Goal: Task Accomplishment & Management: Manage account settings

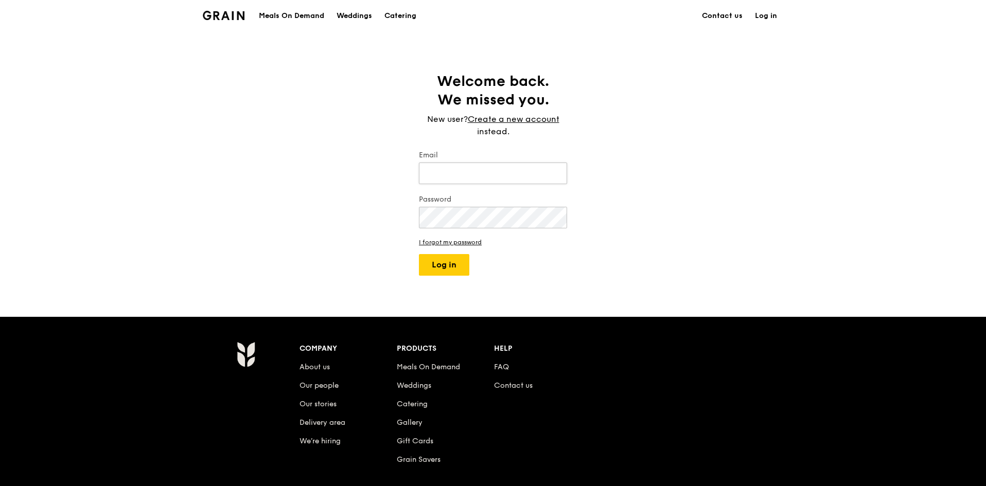
click at [491, 173] on input "Email" at bounding box center [493, 174] width 148 height 22
click at [838, 231] on div "Welcome back. We missed you. New user? Create a new account instead. Email Pass…" at bounding box center [493, 174] width 986 height 204
click at [455, 174] on input "Email" at bounding box center [493, 174] width 148 height 22
type input "[EMAIL_ADDRESS][DOMAIN_NAME]"
click at [419, 254] on button "Log in" at bounding box center [444, 265] width 50 height 22
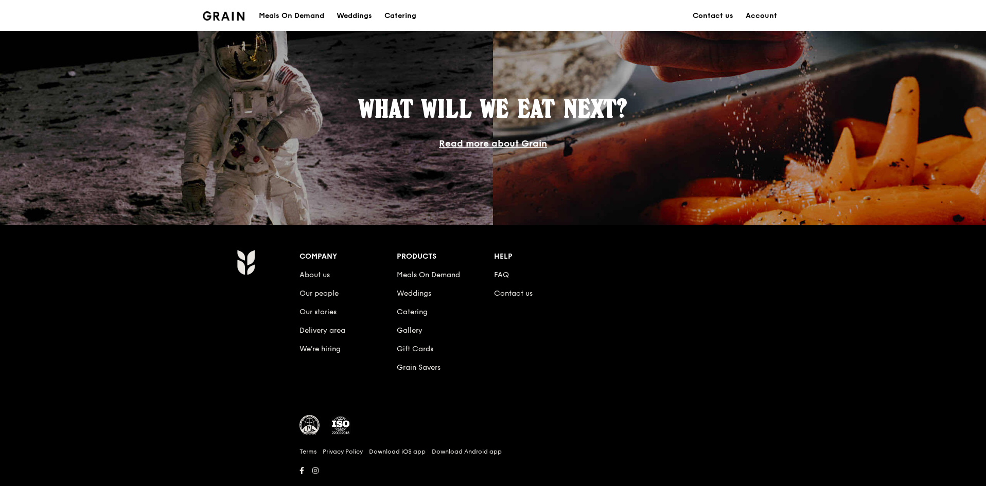
scroll to position [818, 0]
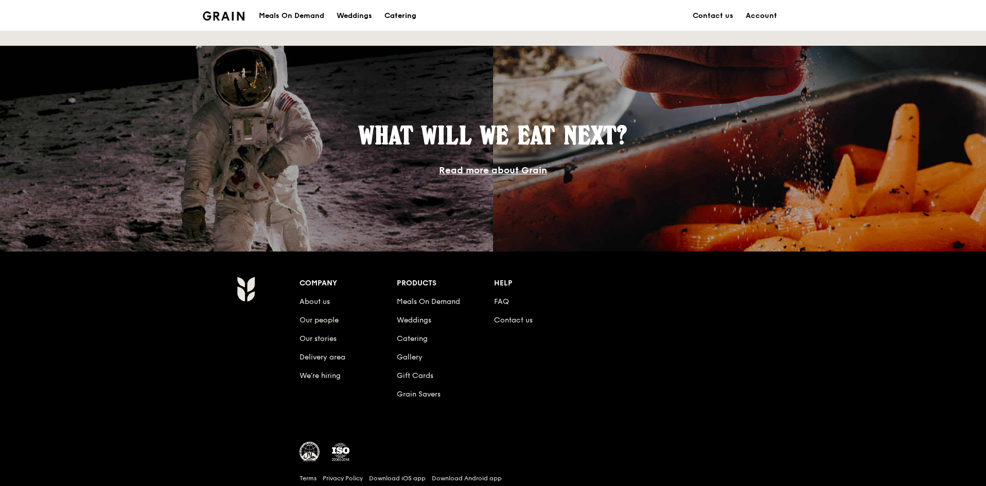
click at [395, 11] on div "Catering" at bounding box center [400, 16] width 32 height 31
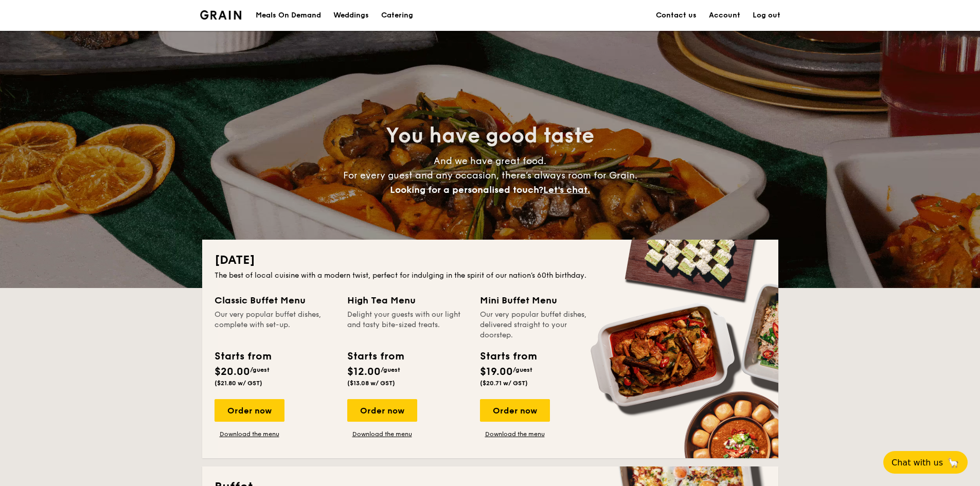
click at [716, 16] on link "Account" at bounding box center [724, 15] width 31 height 31
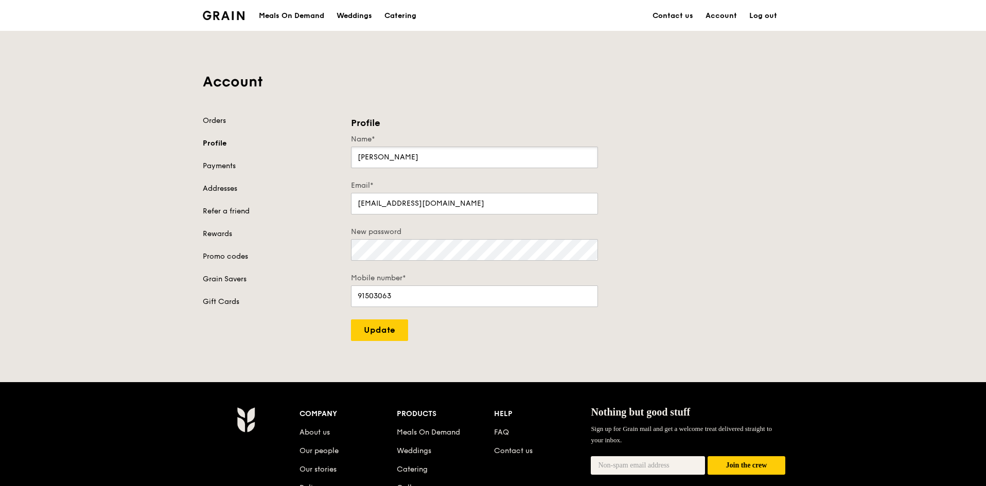
drag, startPoint x: 402, startPoint y: 157, endPoint x: 90, endPoint y: 136, distance: 313.0
click at [107, 136] on div "Account Orders Profile Payments Addresses Refer a friend Rewards Promo codes Gr…" at bounding box center [493, 186] width 986 height 310
type input "Amanda"
click at [214, 159] on div "Orders Profile Payments Addresses Refer a friend Rewards Promo codes Grain Save…" at bounding box center [271, 211] width 136 height 191
click at [220, 185] on link "Addresses" at bounding box center [271, 189] width 136 height 10
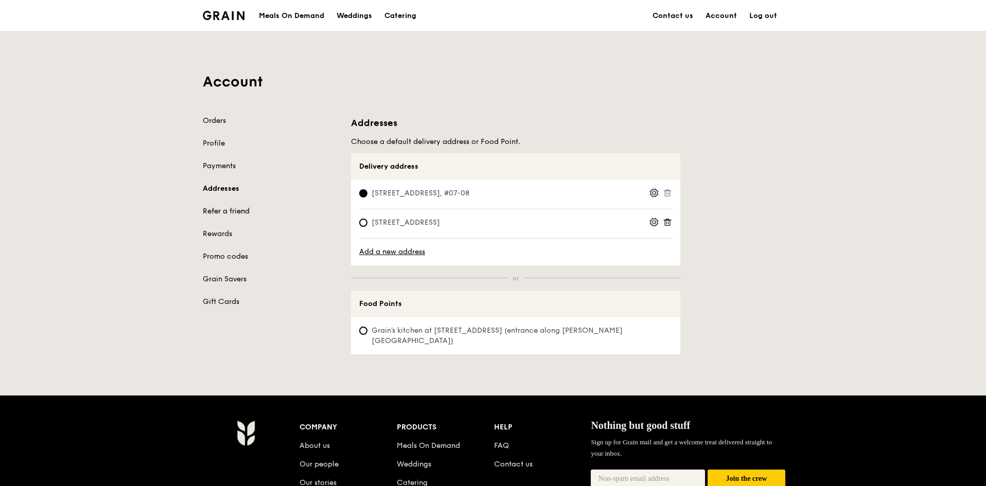
click at [240, 207] on link "Refer a friend" at bounding box center [271, 211] width 136 height 10
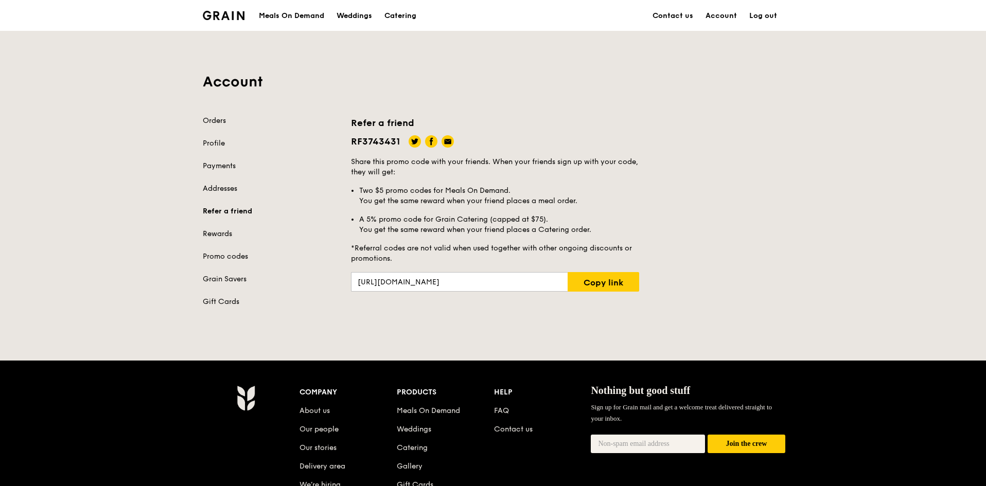
click at [213, 229] on link "Rewards" at bounding box center [271, 234] width 136 height 10
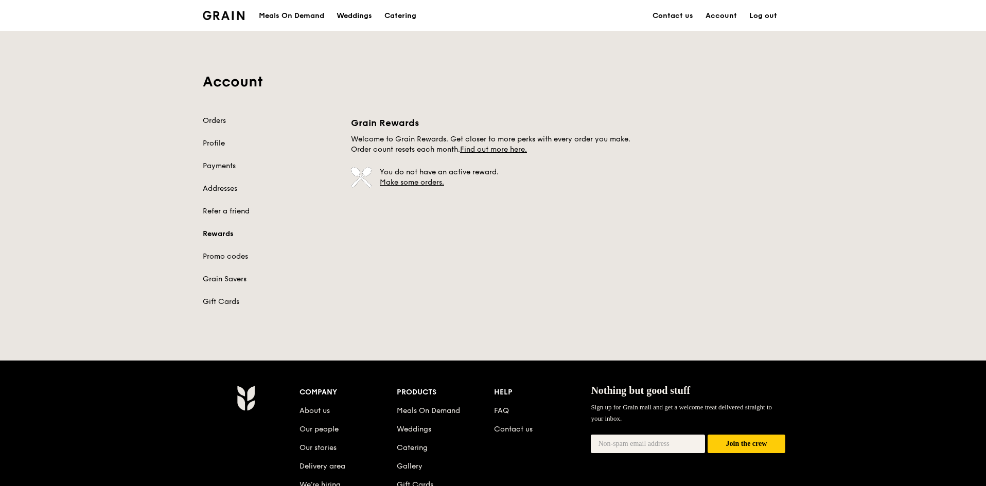
click at [213, 250] on div "Orders Profile Payments Addresses Refer a friend Rewards Promo codes Grain Save…" at bounding box center [271, 211] width 136 height 191
click at [218, 254] on link "Promo codes" at bounding box center [271, 257] width 136 height 10
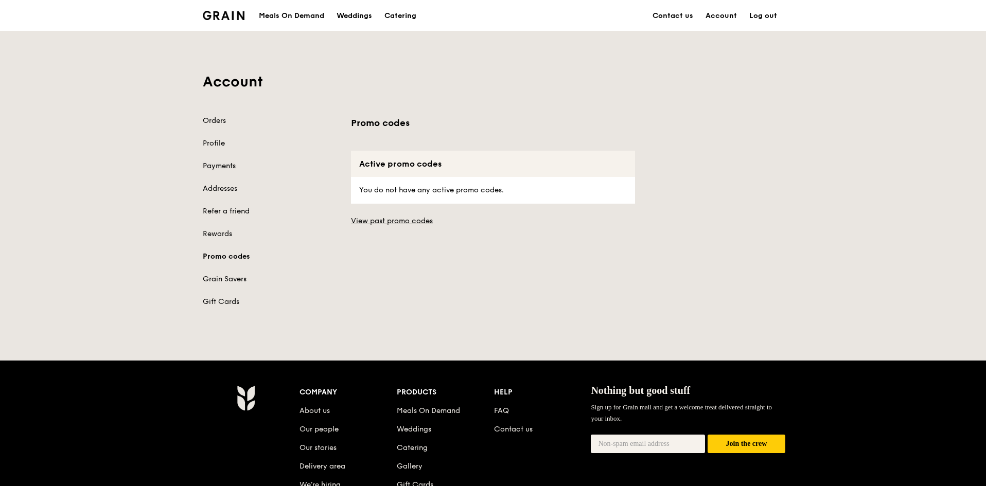
click at [221, 170] on link "Payments" at bounding box center [271, 166] width 136 height 10
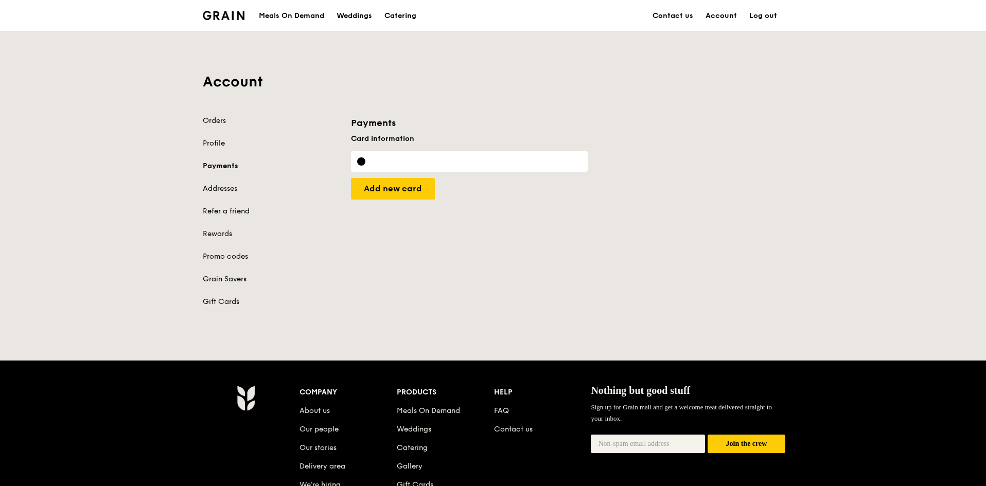
click at [210, 115] on div "Account Orders Profile Payments Addresses Refer a friend Rewards Promo codes Gr…" at bounding box center [493, 175] width 593 height 288
click at [211, 118] on link "Orders" at bounding box center [271, 121] width 136 height 10
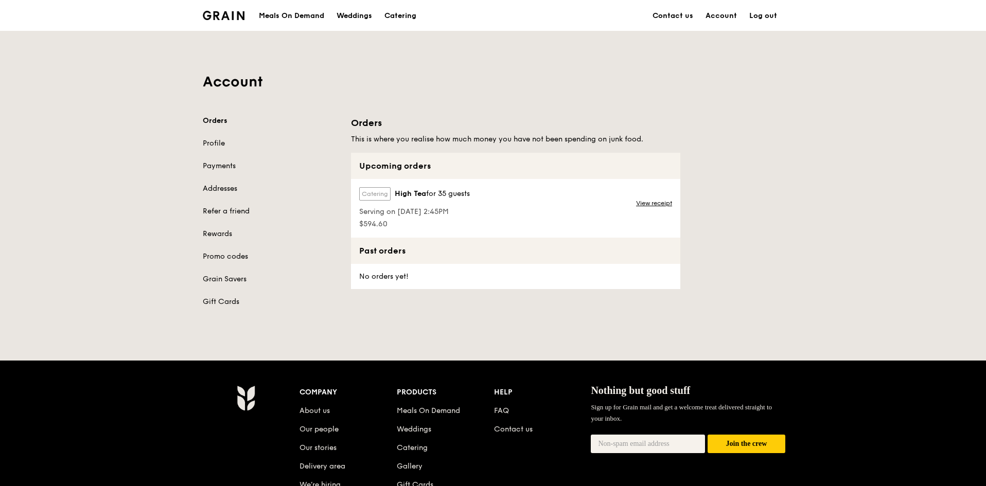
click at [661, 196] on div "View receipt" at bounding box center [655, 208] width 50 height 59
click at [653, 200] on link "View receipt" at bounding box center [654, 203] width 36 height 8
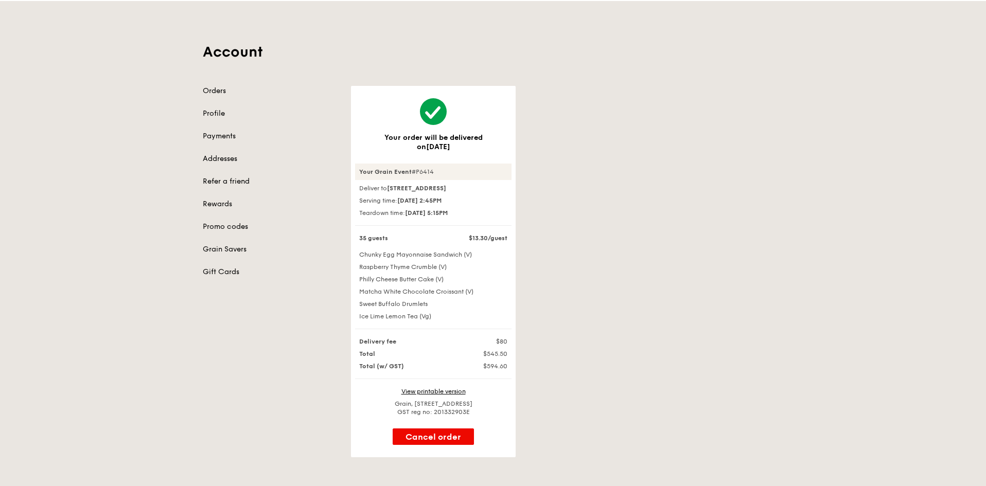
scroll to position [51, 0]
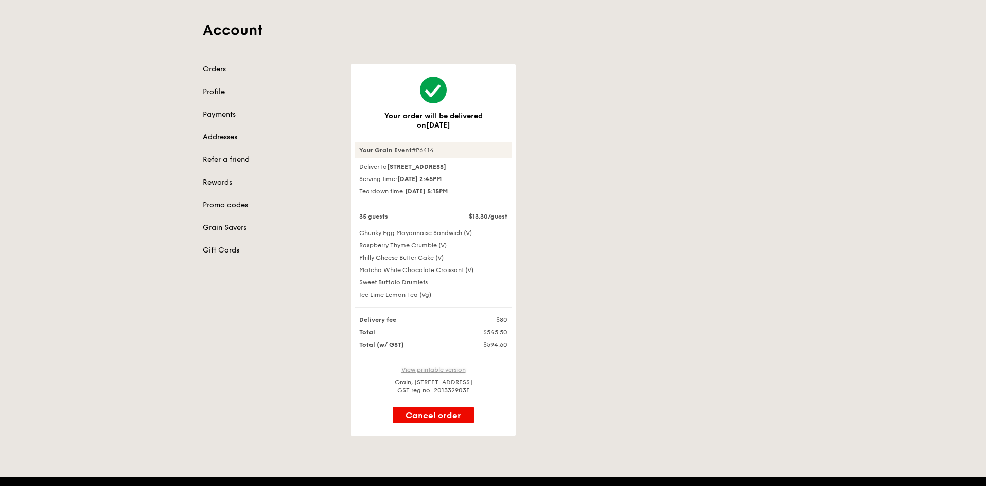
click at [410, 374] on link "View printable version" at bounding box center [433, 369] width 64 height 7
click at [554, 141] on div "Your order will be delivered on Aug 21 Your Grain Event #P6414 Deliver to 51 Ch…" at bounding box center [567, 249] width 445 height 371
drag, startPoint x: 437, startPoint y: 150, endPoint x: 357, endPoint y: 149, distance: 79.8
click at [357, 149] on div "Your Grain Event #P6414" at bounding box center [433, 150] width 156 height 16
copy div "Your Grain Event #P6414"
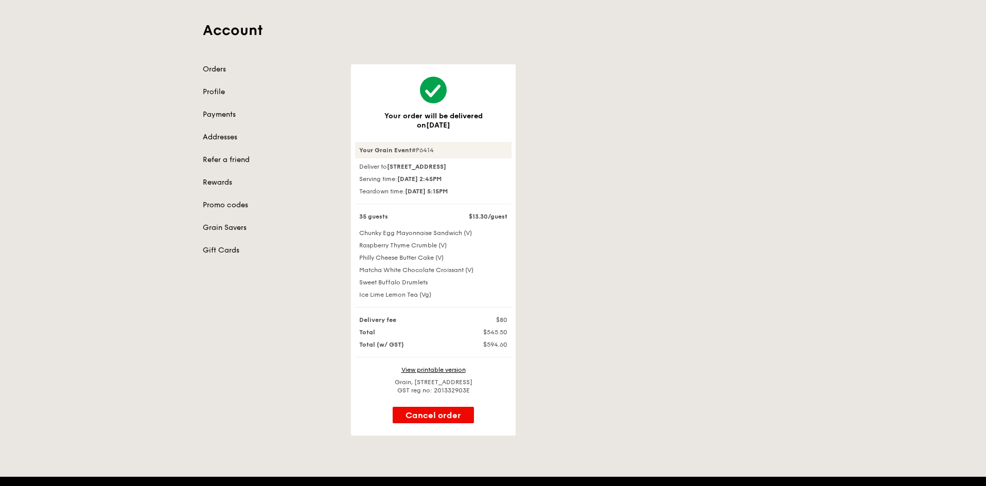
click at [609, 261] on div "Your order will be delivered on Aug 21 Your Grain Event #P6414 Deliver to 51 Ch…" at bounding box center [567, 249] width 445 height 371
click at [228, 113] on link "Payments" at bounding box center [271, 115] width 136 height 10
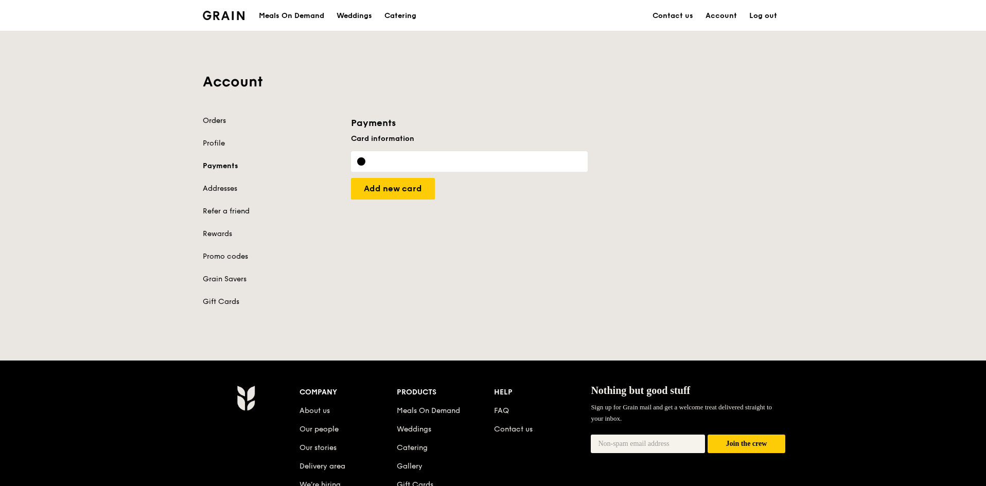
click at [219, 125] on link "Orders" at bounding box center [271, 121] width 136 height 10
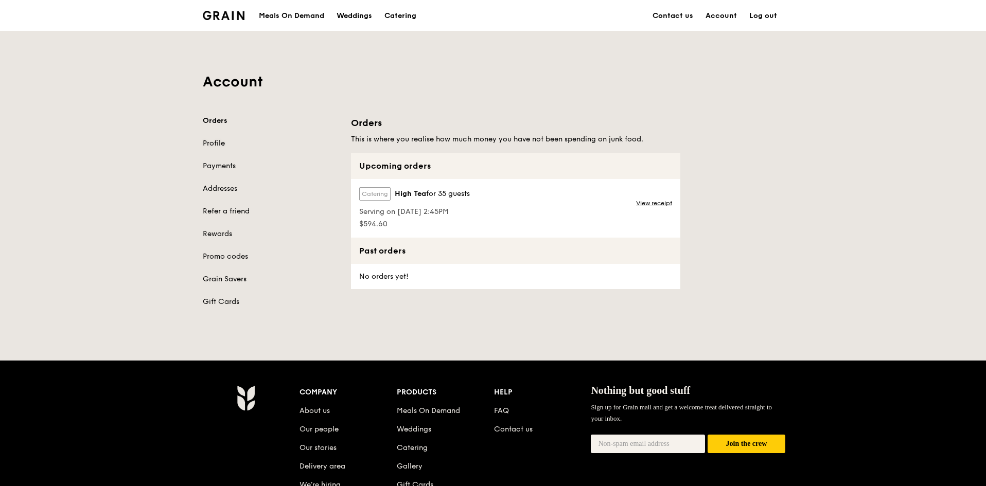
click at [220, 145] on link "Profile" at bounding box center [271, 143] width 136 height 10
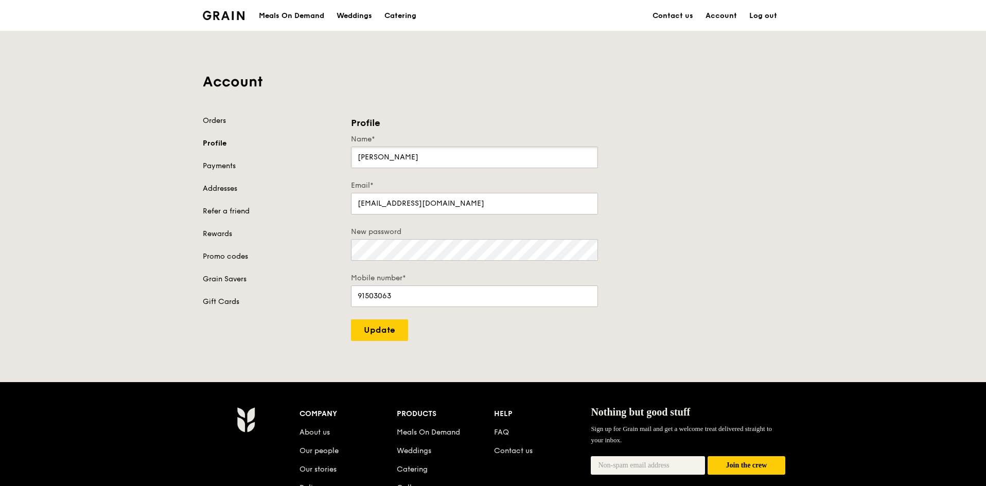
drag, startPoint x: 292, startPoint y: 147, endPoint x: 137, endPoint y: 114, distance: 158.2
click at [137, 114] on div "Account Orders Profile Payments Addresses Refer a friend Rewards Promo codes Gr…" at bounding box center [493, 186] width 986 height 310
type input "Amanda"
drag, startPoint x: 414, startPoint y: 302, endPoint x: 208, endPoint y: 274, distance: 207.6
click at [206, 275] on div "Orders Profile Payments Addresses Refer a friend Rewards Promo codes Grain Save…" at bounding box center [493, 228] width 593 height 225
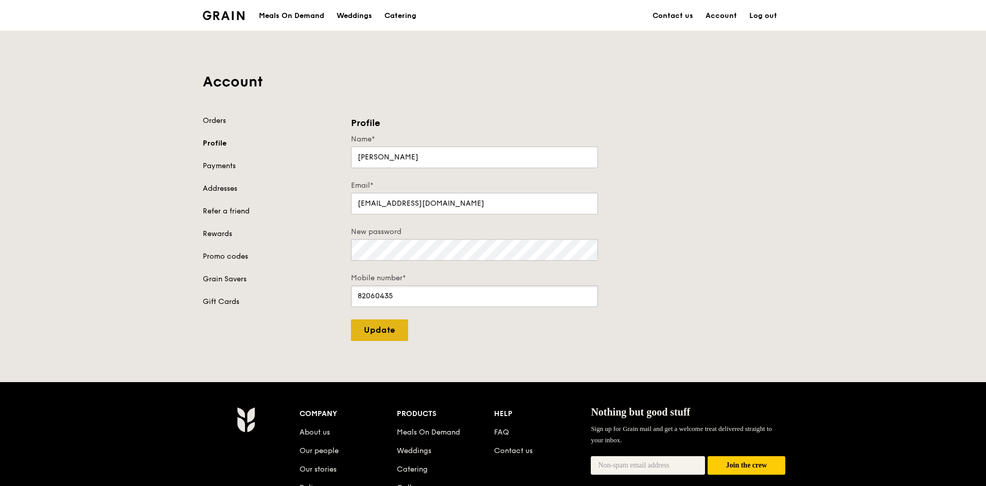
type input "82060435"
click at [358, 331] on input "Update" at bounding box center [379, 331] width 57 height 22
type input "Update"
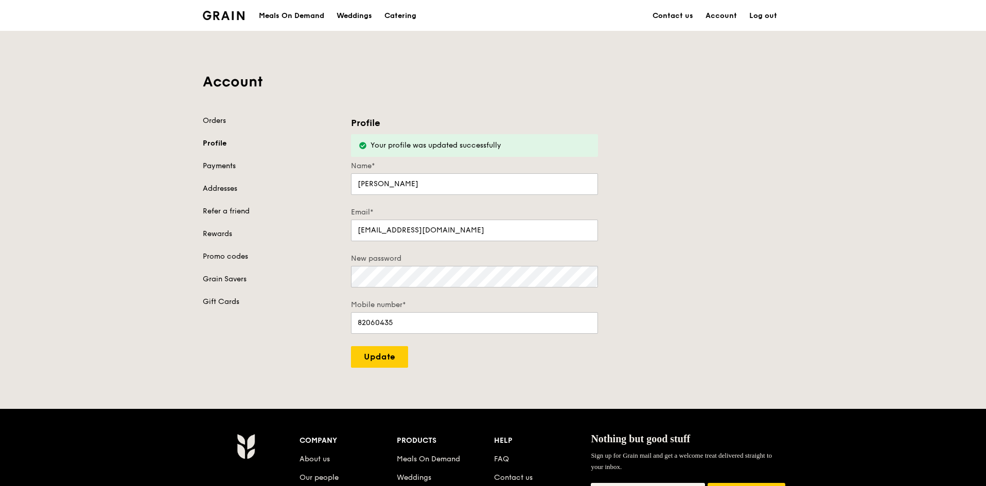
click at [227, 166] on link "Payments" at bounding box center [271, 166] width 136 height 10
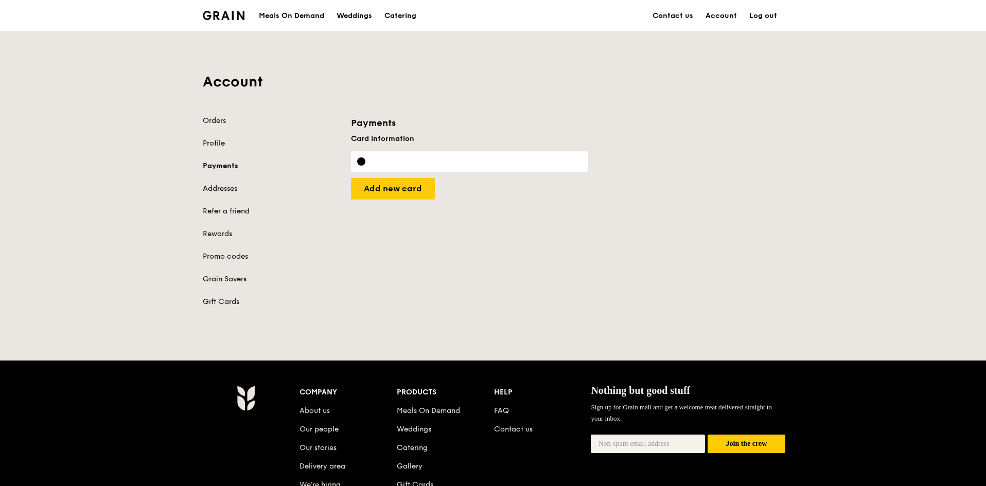
click at [221, 191] on link "Addresses" at bounding box center [271, 189] width 136 height 10
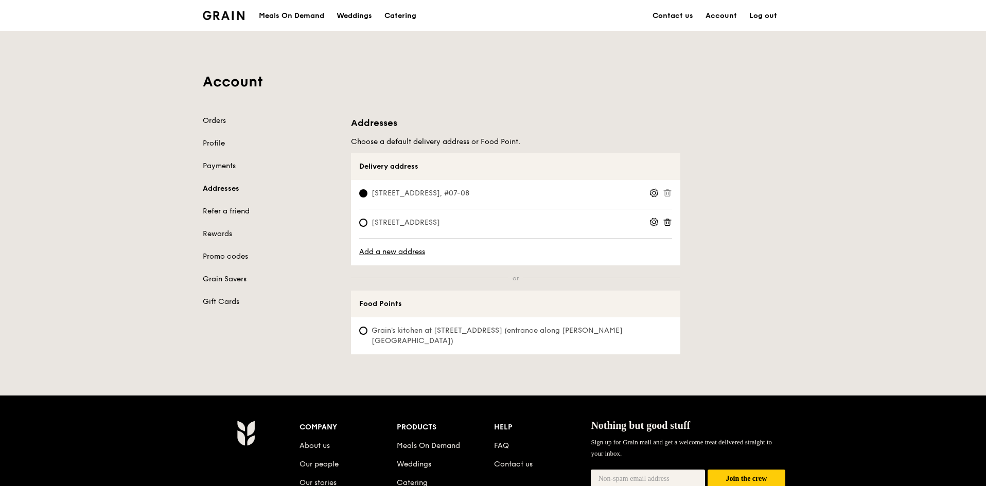
click at [654, 198] on span at bounding box center [653, 194] width 9 height 12
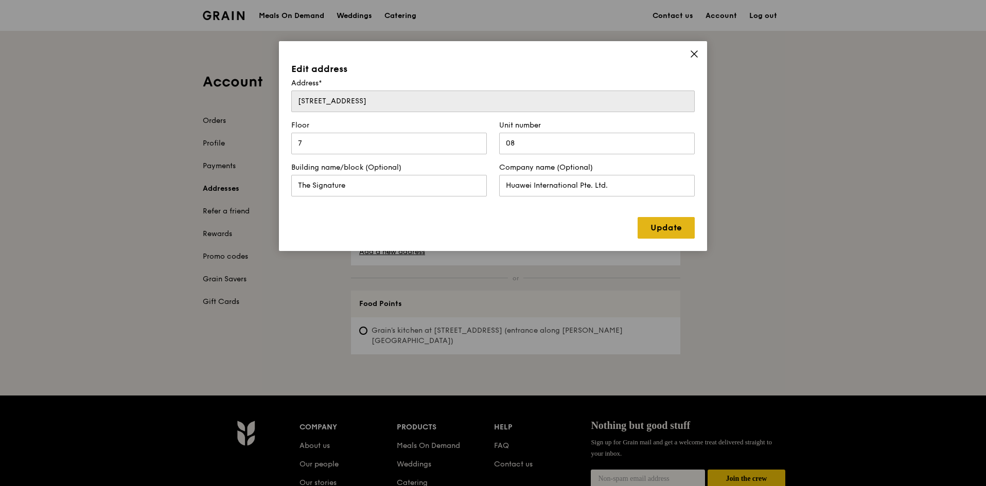
click at [678, 226] on link "Update" at bounding box center [666, 228] width 57 height 22
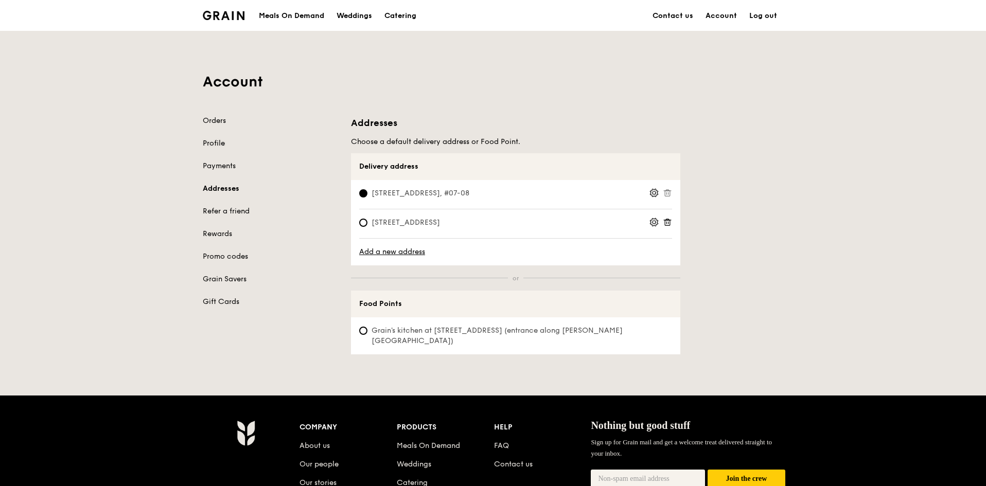
click at [226, 143] on link "Profile" at bounding box center [271, 143] width 136 height 10
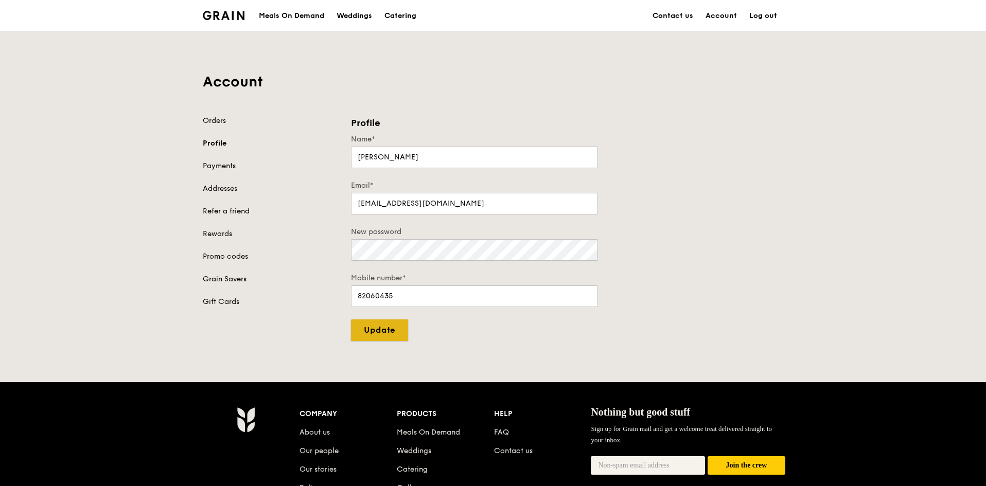
click at [391, 331] on input "Update" at bounding box center [379, 331] width 57 height 22
type input "Update"
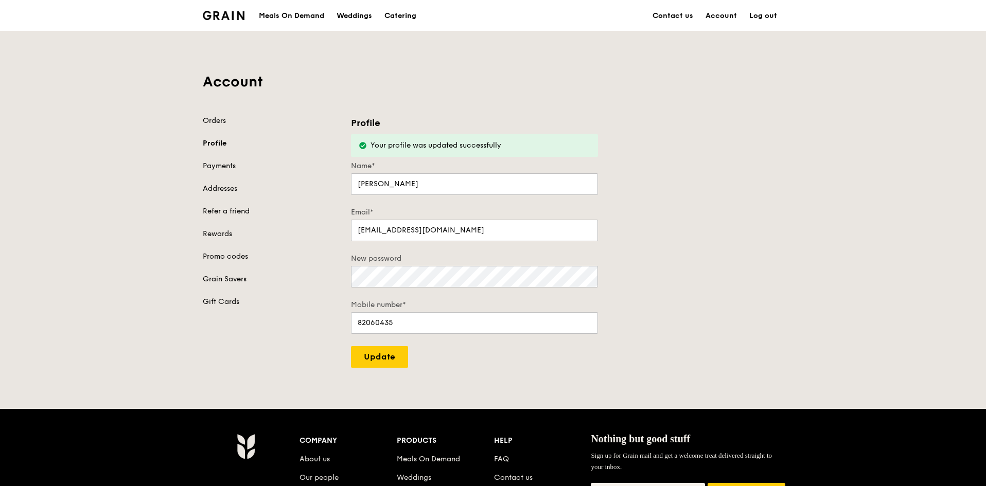
drag, startPoint x: 758, startPoint y: 14, endPoint x: 600, endPoint y: 1, distance: 158.5
click at [758, 14] on link "Log out" at bounding box center [763, 16] width 40 height 31
